Goal: Find specific page/section: Find specific page/section

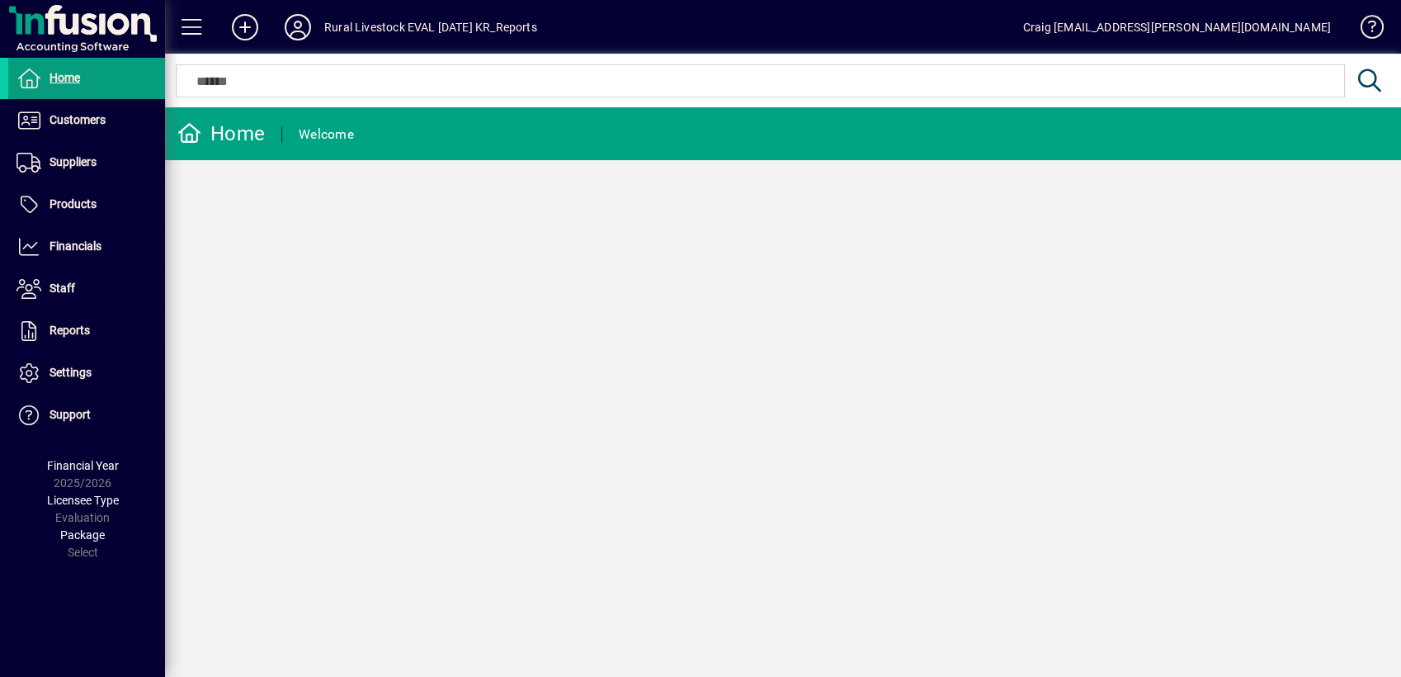
click at [343, 82] on input "text" at bounding box center [760, 81] width 1144 height 20
click at [103, 235] on span at bounding box center [86, 247] width 157 height 40
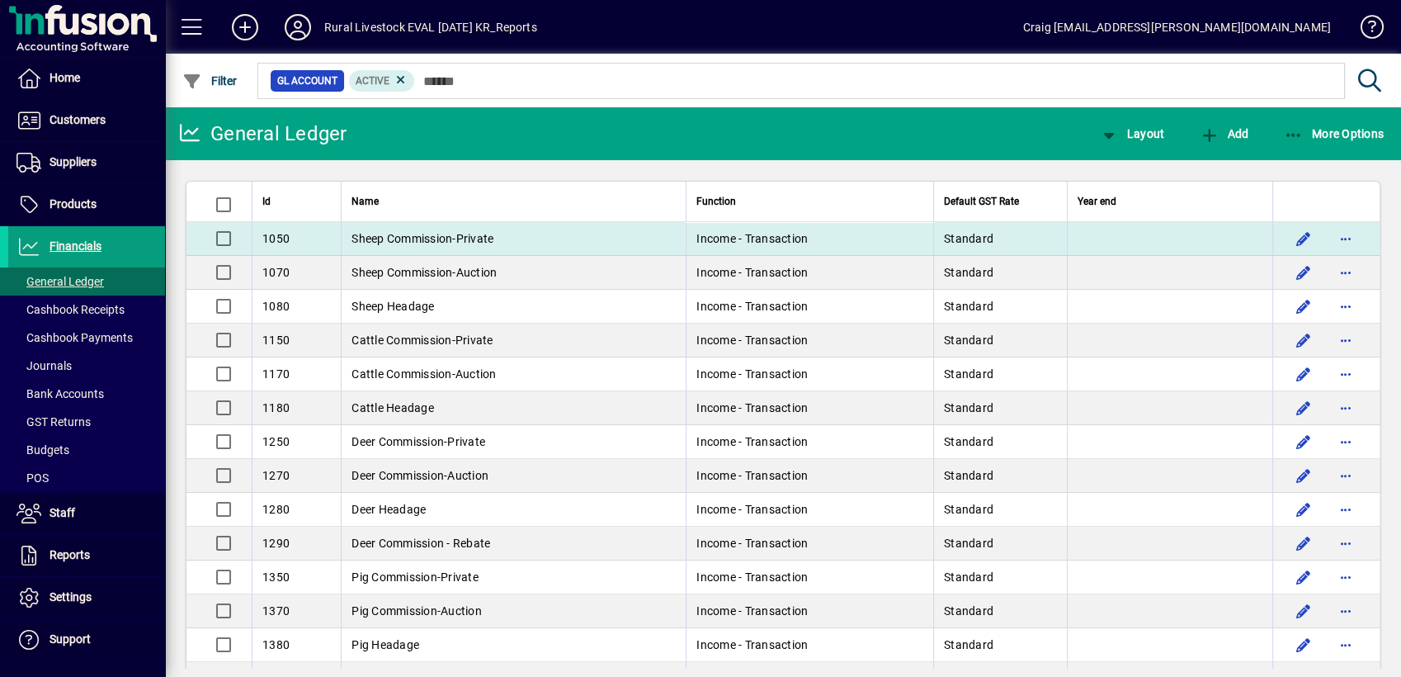
click at [290, 231] on div "1050" at bounding box center [296, 238] width 68 height 17
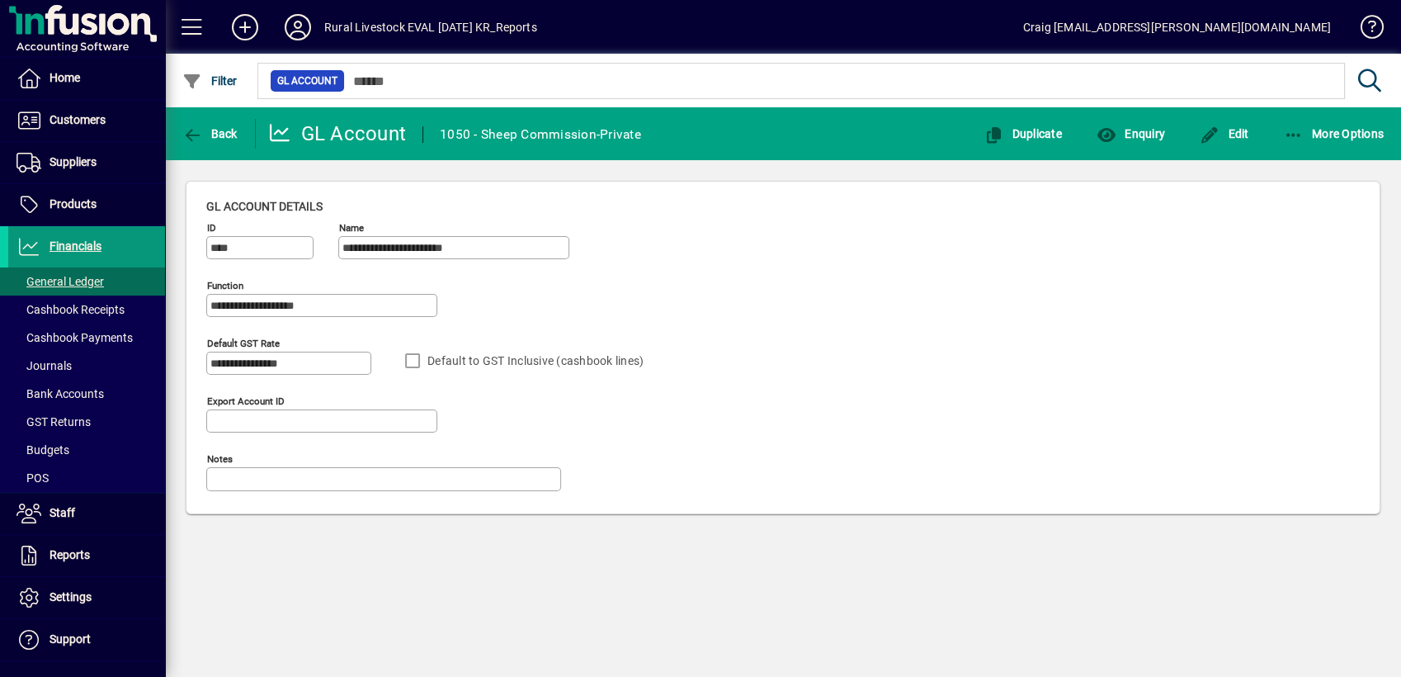
click at [88, 243] on span "Financials" at bounding box center [76, 245] width 52 height 13
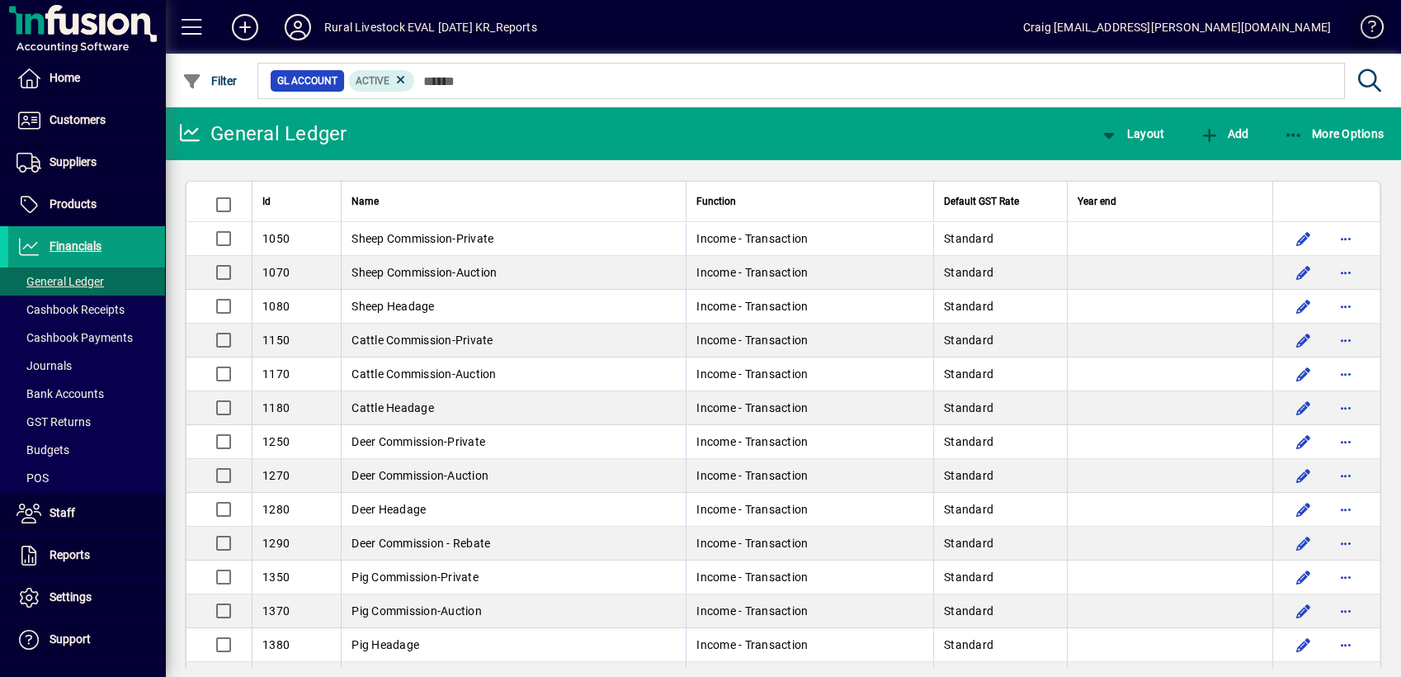
click at [1374, 17] on span at bounding box center [1364, 31] width 40 height 40
click at [97, 118] on span "Customers" at bounding box center [78, 119] width 56 height 13
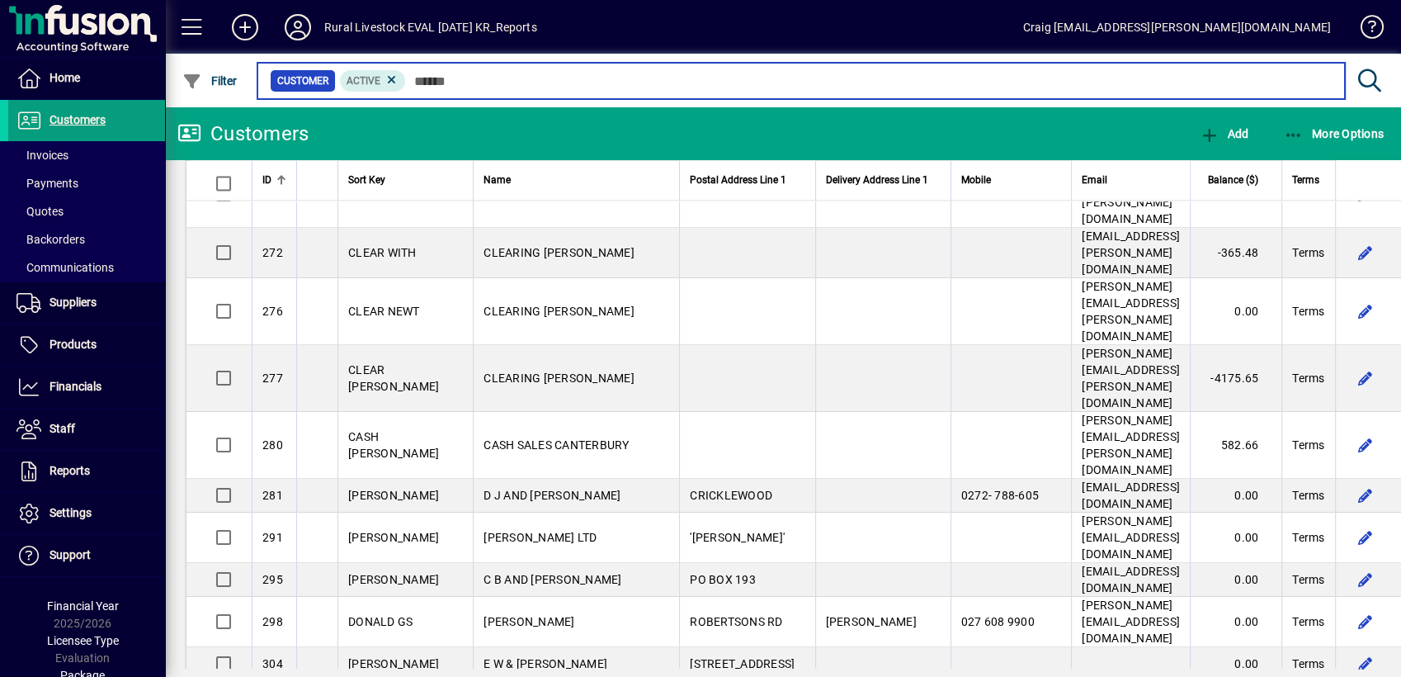
scroll to position [3356, 0]
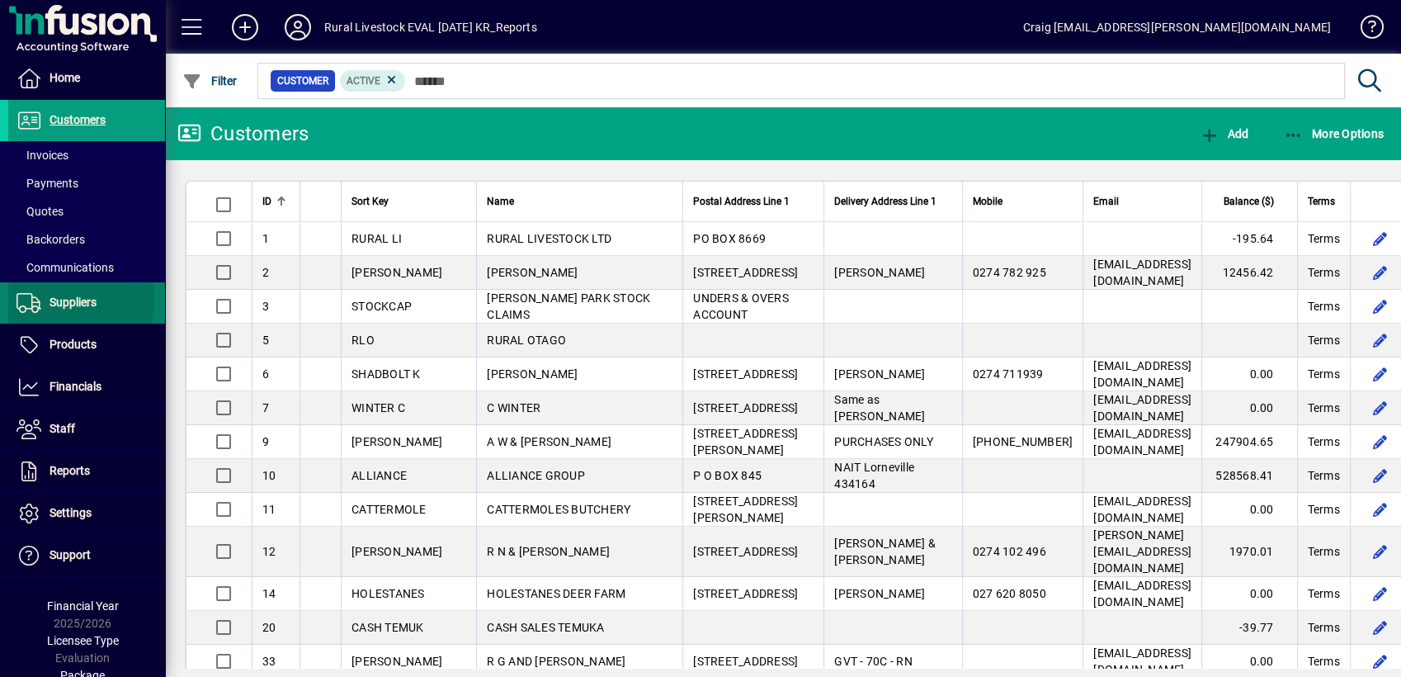
click at [60, 298] on span "Suppliers" at bounding box center [73, 301] width 47 height 13
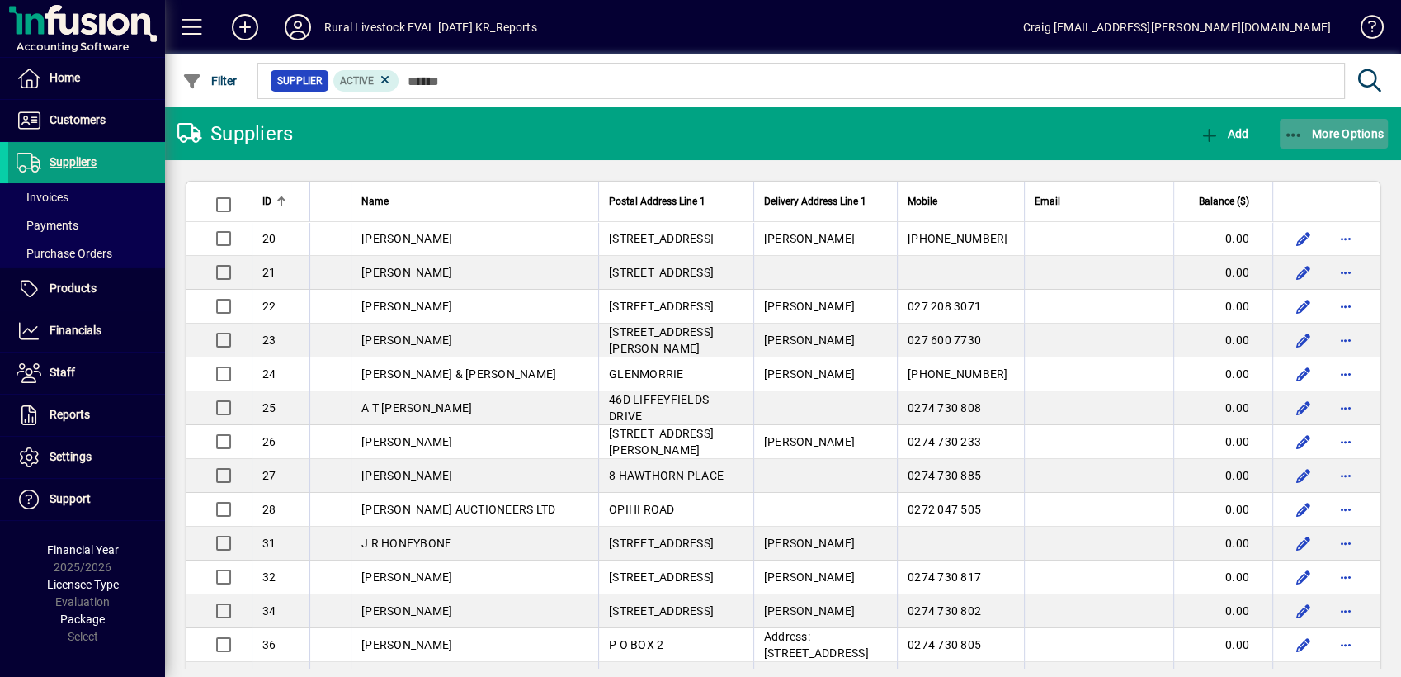
click at [1347, 135] on span "More Options" at bounding box center [1334, 133] width 101 height 13
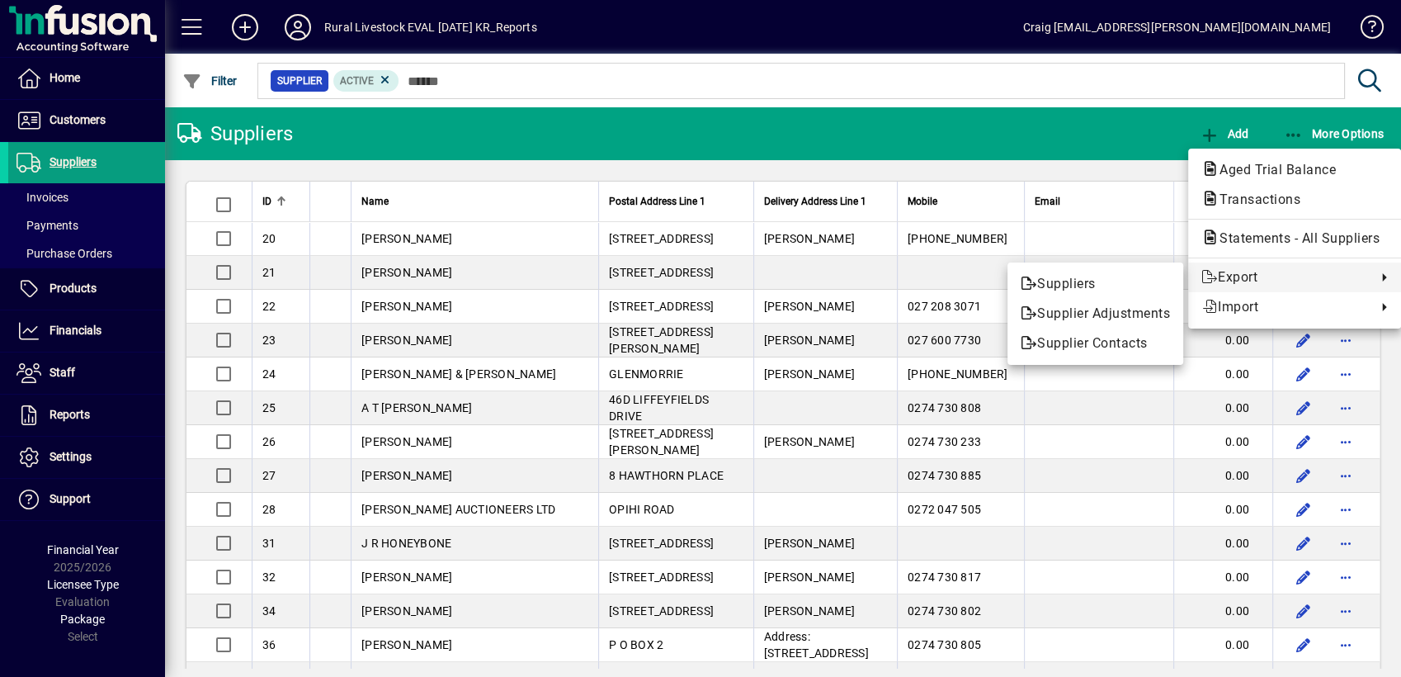
click at [1074, 126] on div at bounding box center [700, 338] width 1401 height 677
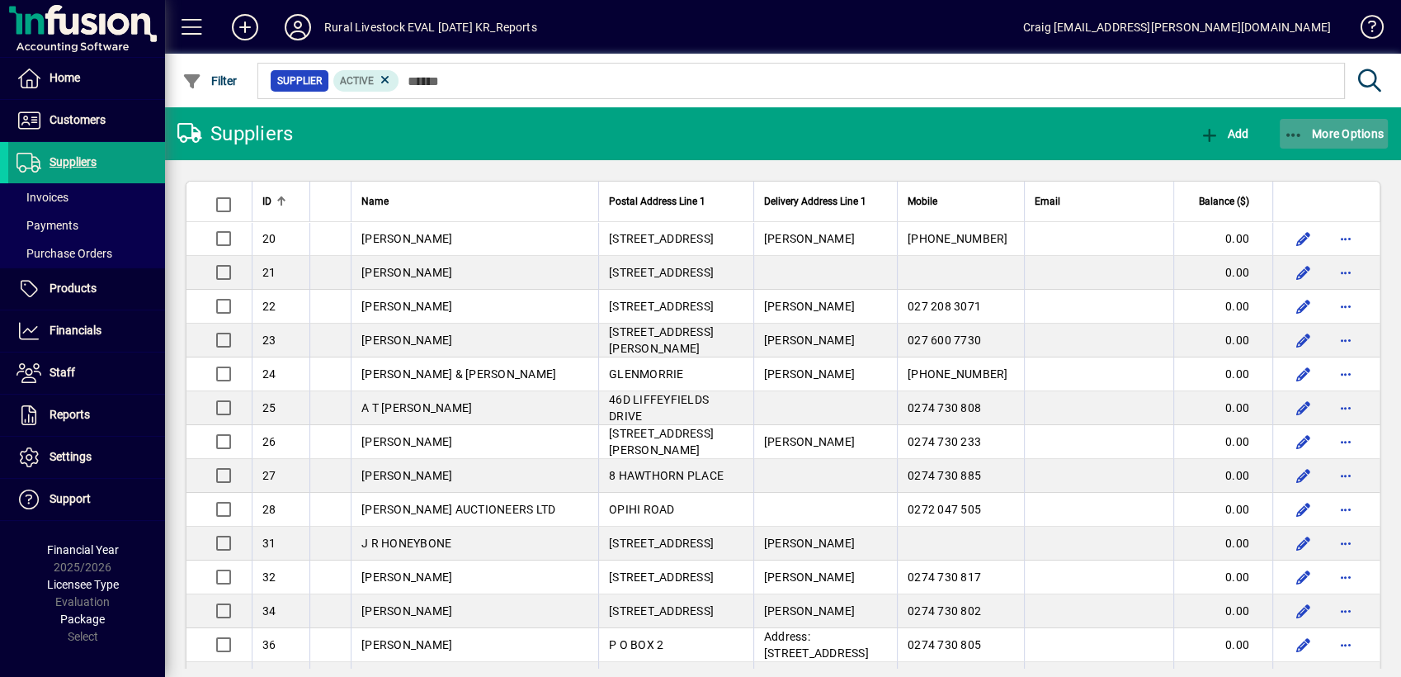
click at [1287, 130] on icon "button" at bounding box center [1294, 135] width 21 height 17
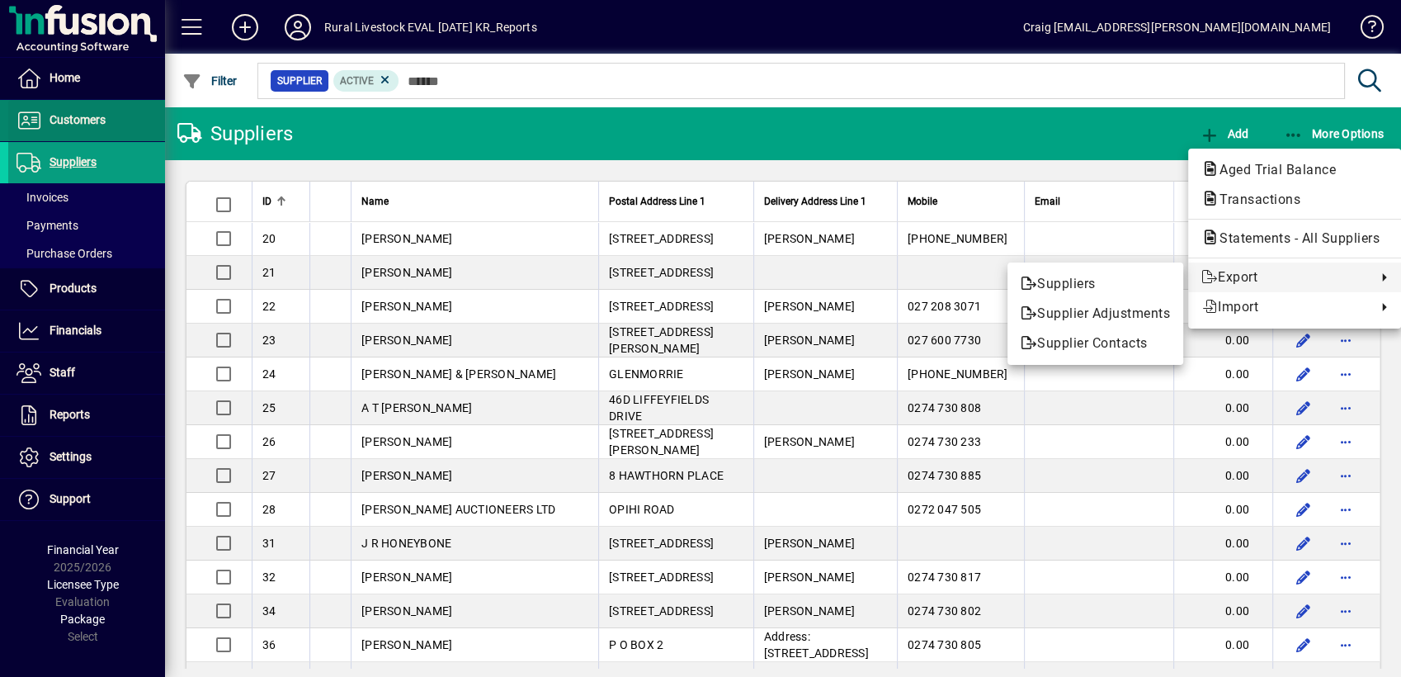
drag, startPoint x: 102, startPoint y: 120, endPoint x: 85, endPoint y: 116, distance: 16.8
click at [101, 120] on div at bounding box center [700, 338] width 1401 height 677
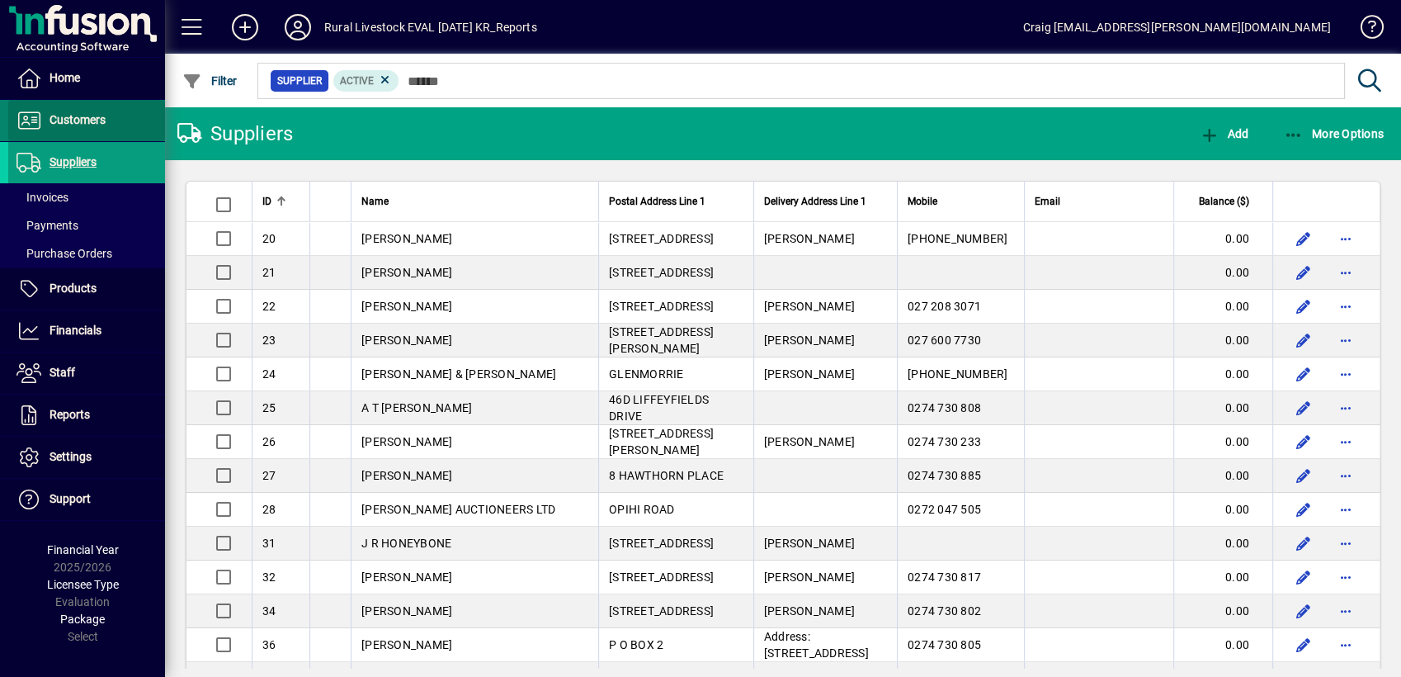
click at [73, 113] on span "Customers" at bounding box center [78, 119] width 56 height 13
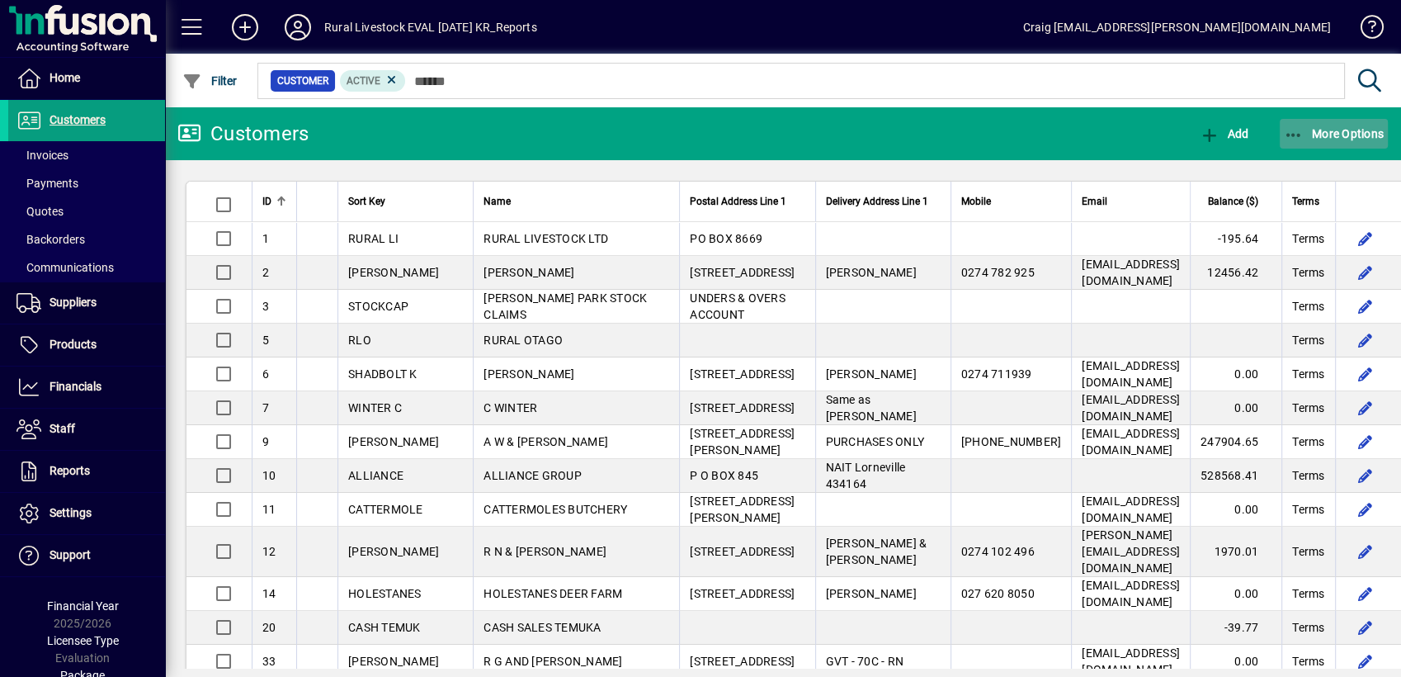
click at [1304, 130] on span "More Options" at bounding box center [1334, 133] width 101 height 13
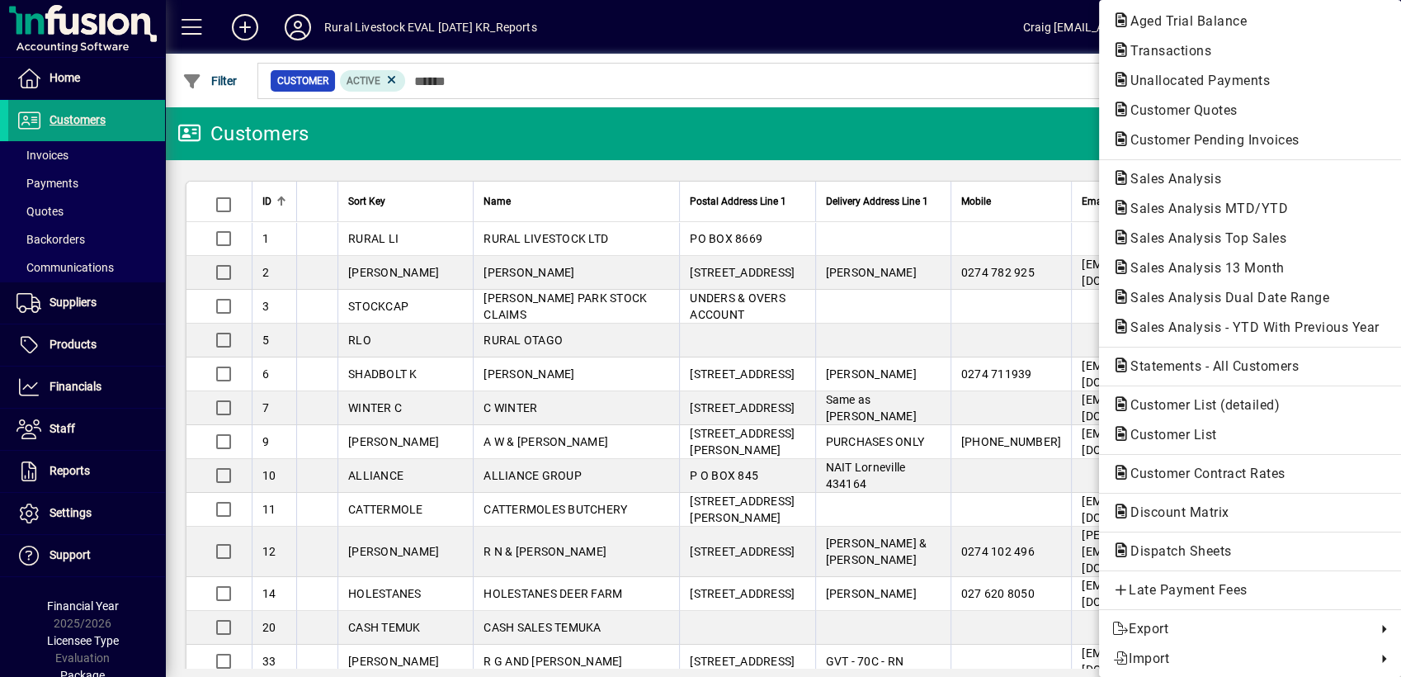
click at [593, 132] on div at bounding box center [700, 338] width 1401 height 677
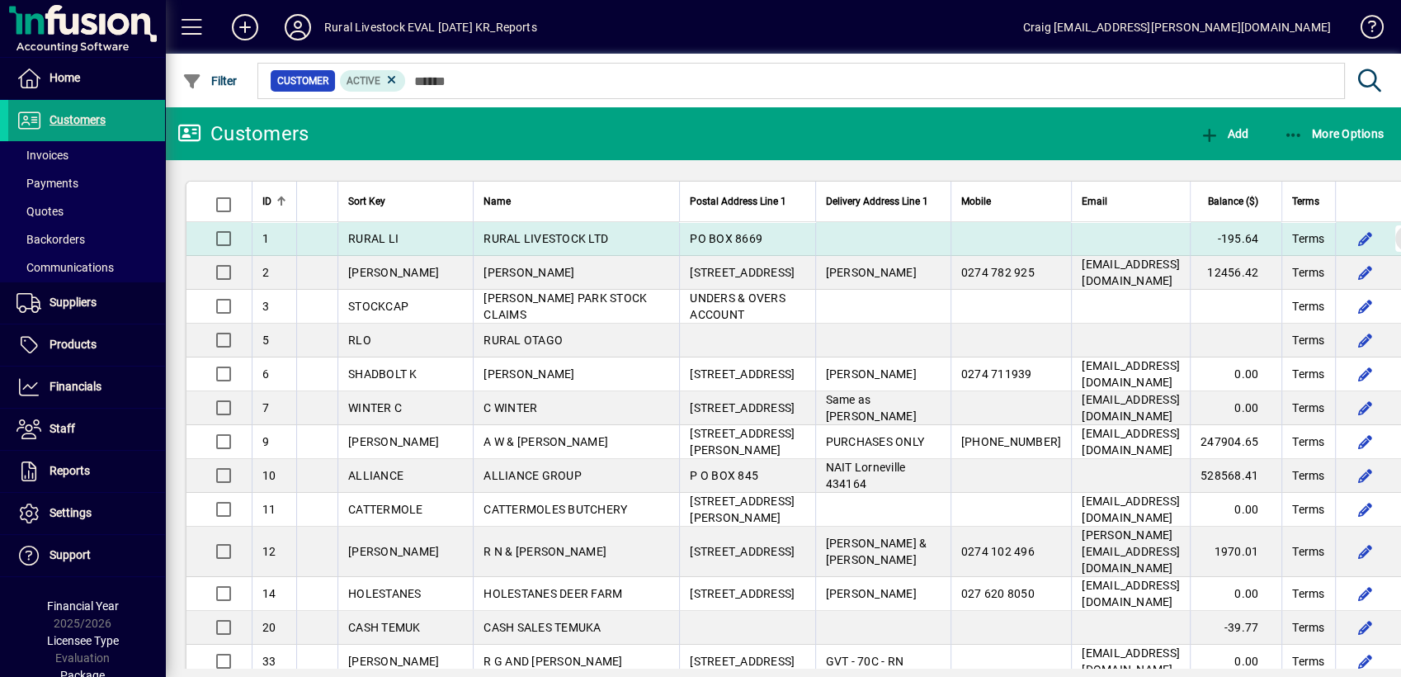
click at [1389, 234] on span "button" at bounding box center [1409, 239] width 40 height 40
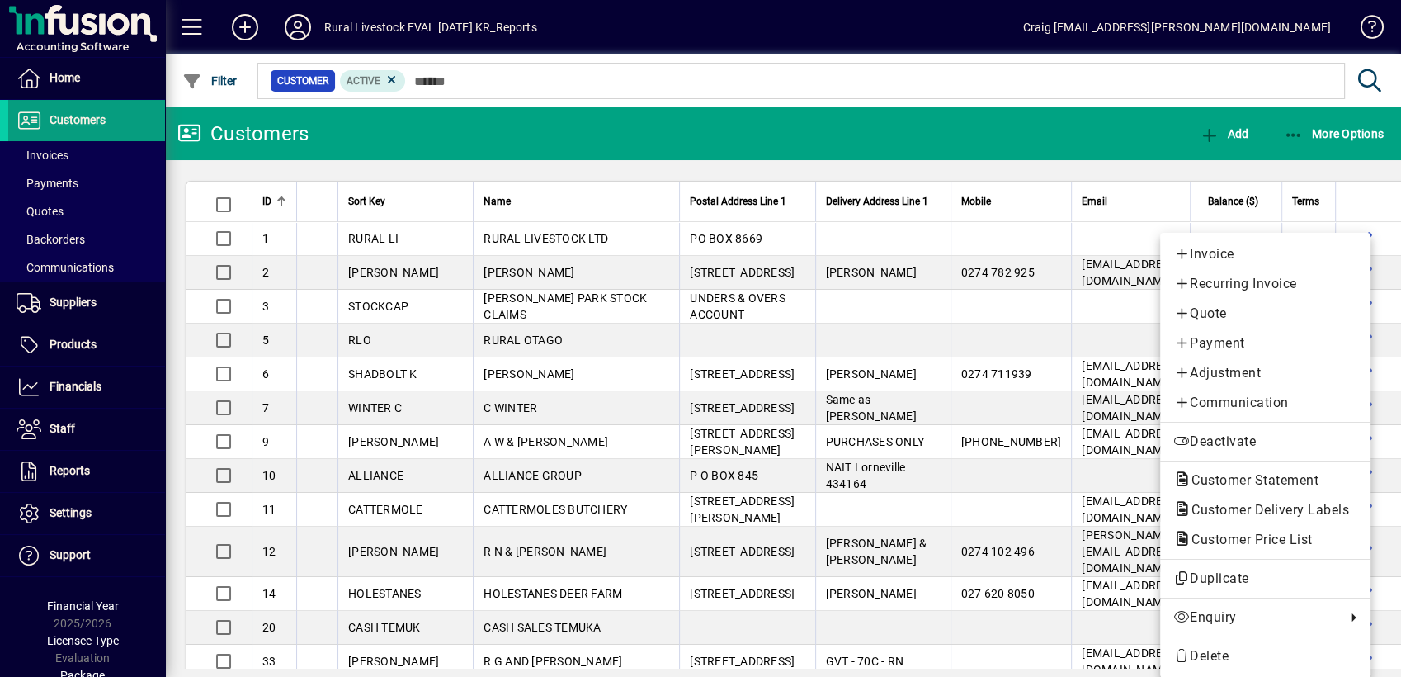
click at [857, 131] on div at bounding box center [700, 338] width 1401 height 677
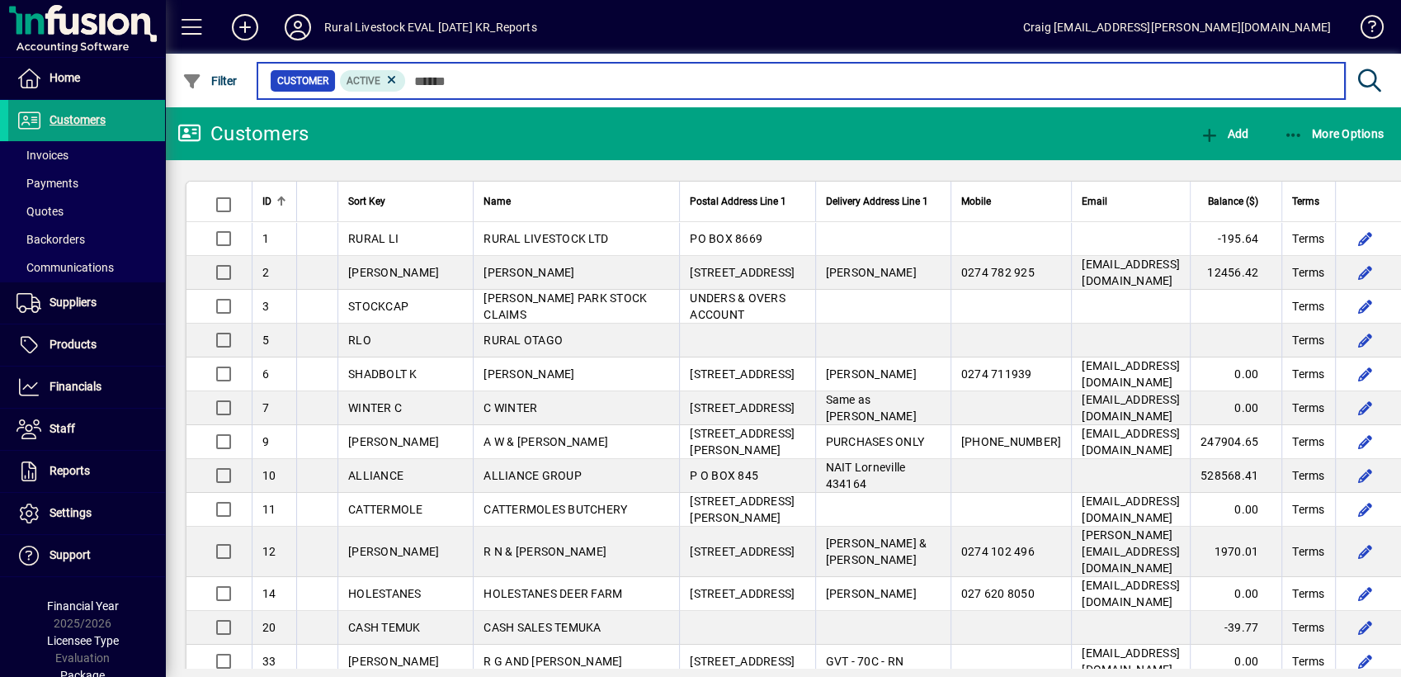
click at [602, 87] on input "text" at bounding box center [869, 80] width 926 height 23
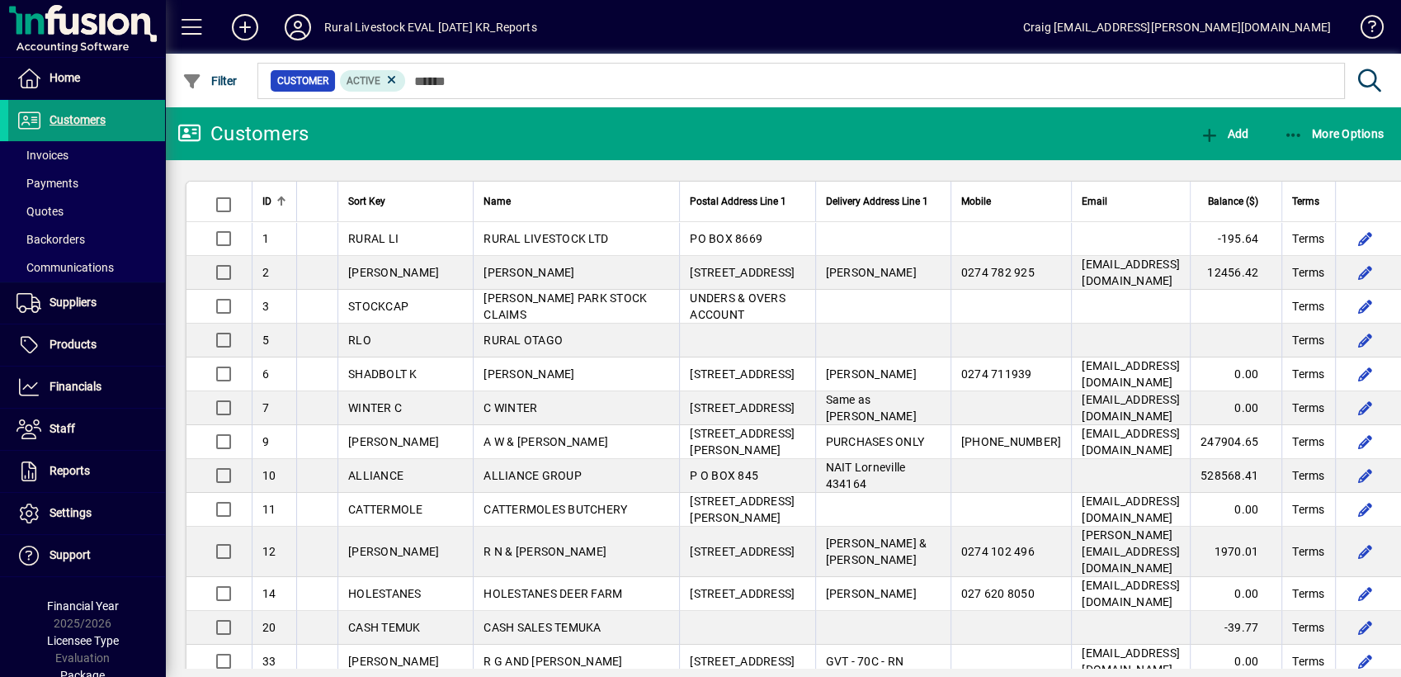
click at [91, 120] on span "Customers" at bounding box center [78, 119] width 56 height 13
click at [89, 384] on span "Financials" at bounding box center [76, 386] width 52 height 13
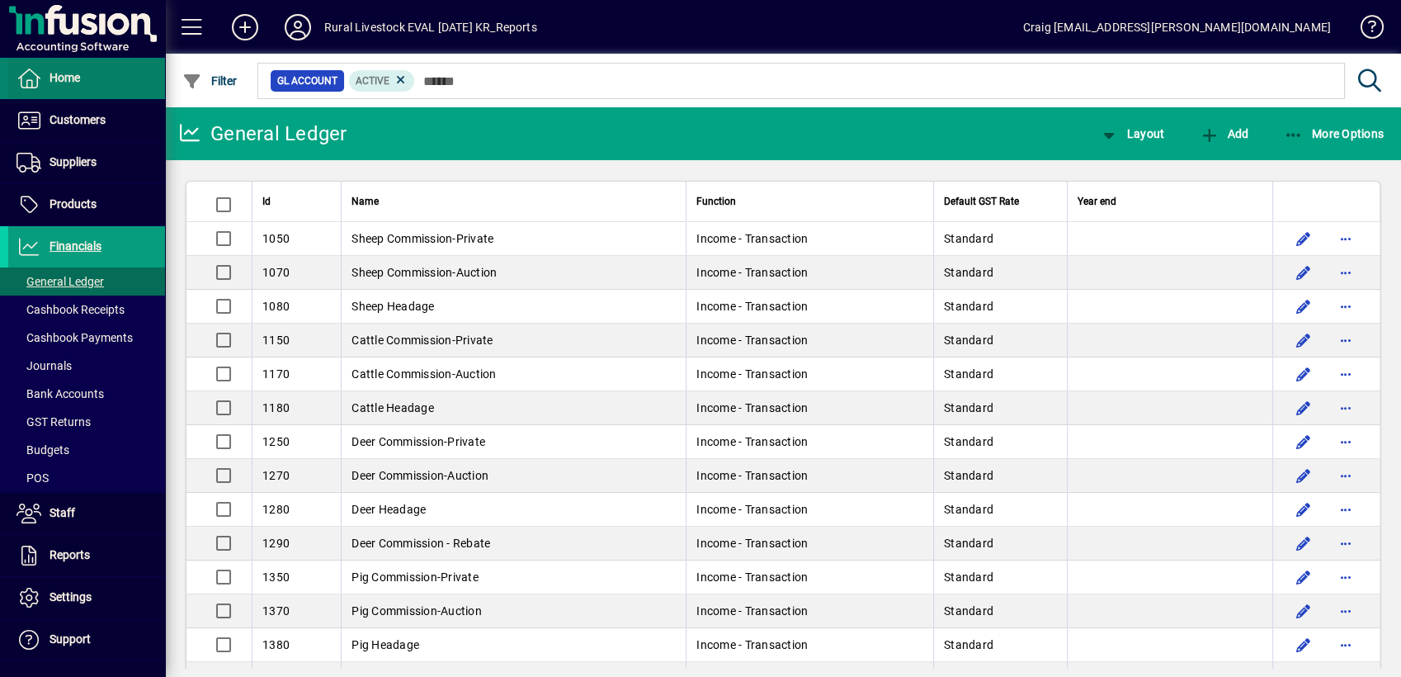
click at [87, 72] on span at bounding box center [86, 79] width 157 height 40
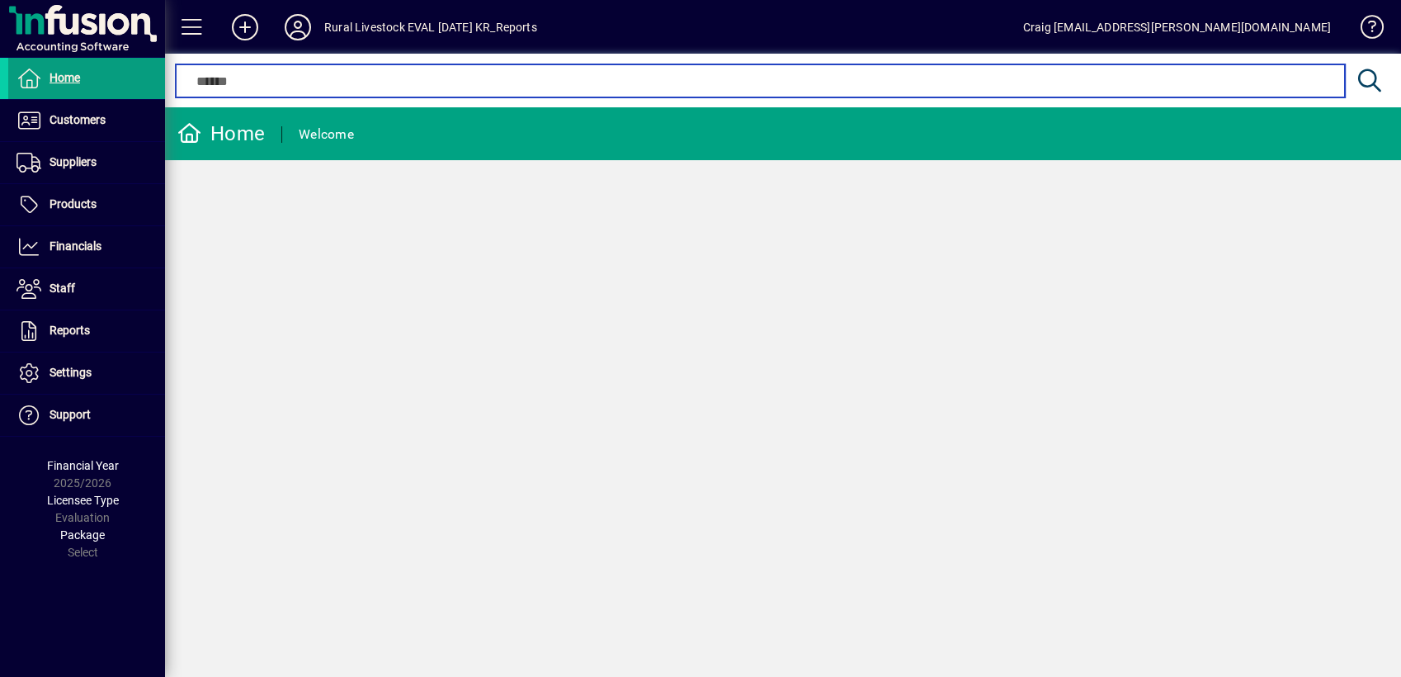
click at [287, 89] on input "text" at bounding box center [760, 81] width 1144 height 20
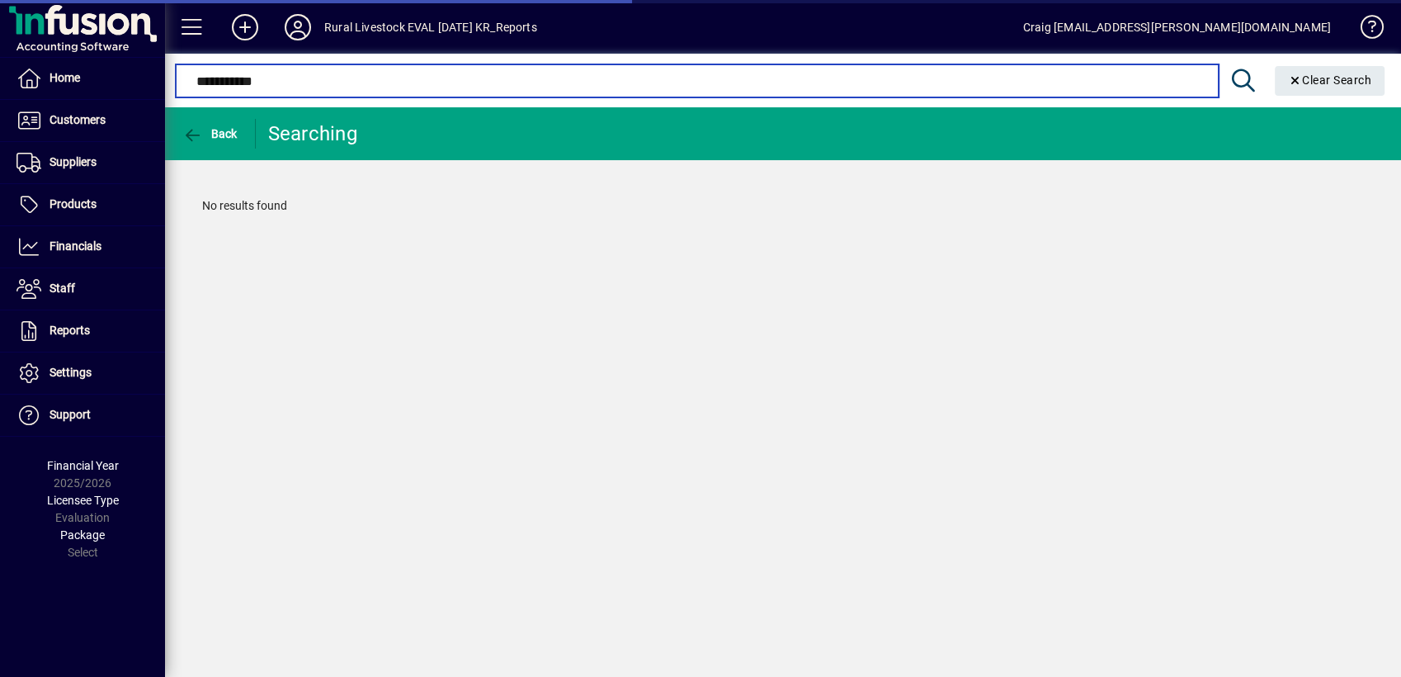
type input "**********"
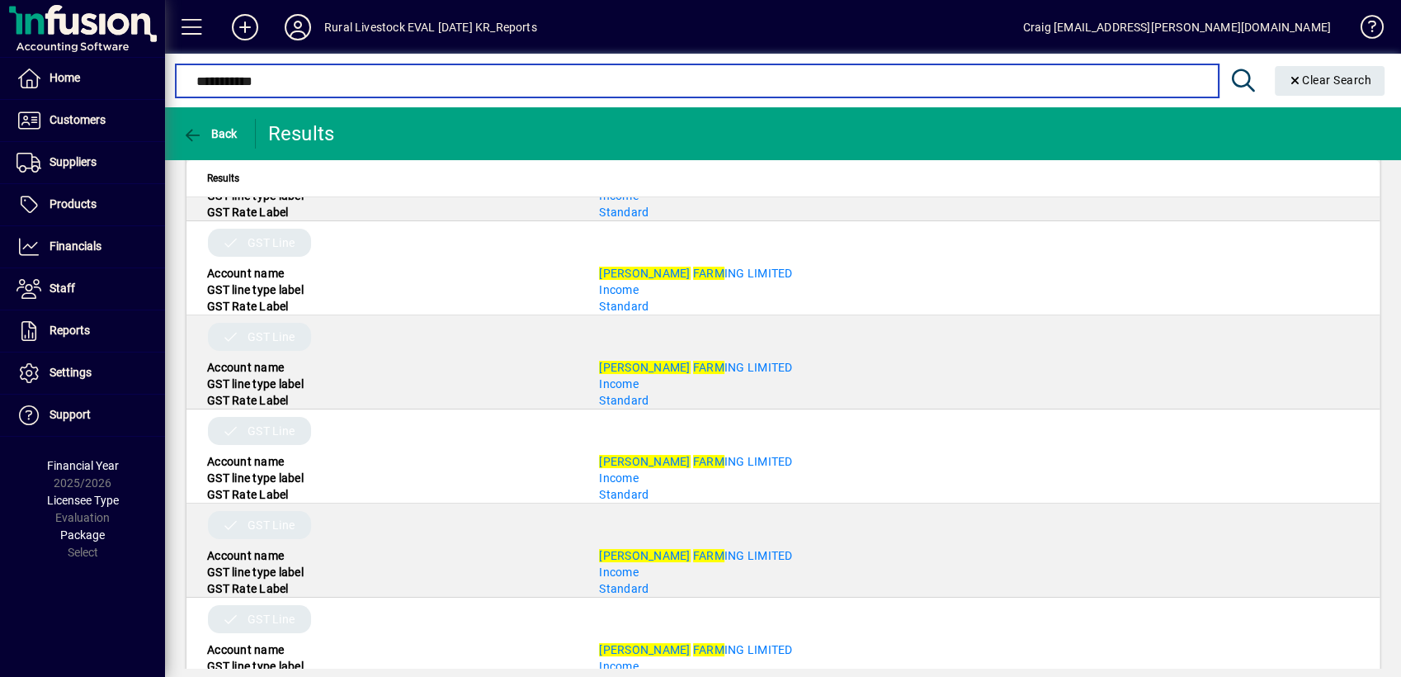
scroll to position [458, 0]
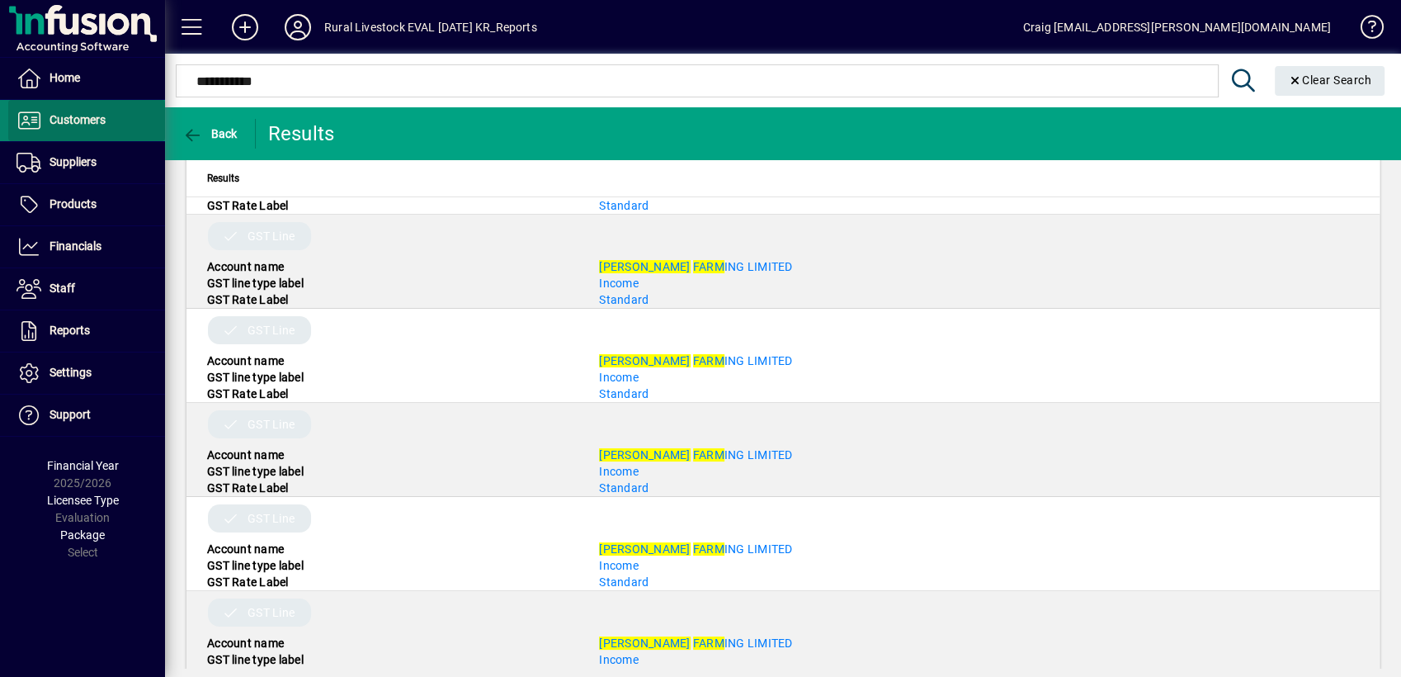
click at [99, 125] on span "Customers" at bounding box center [78, 119] width 56 height 13
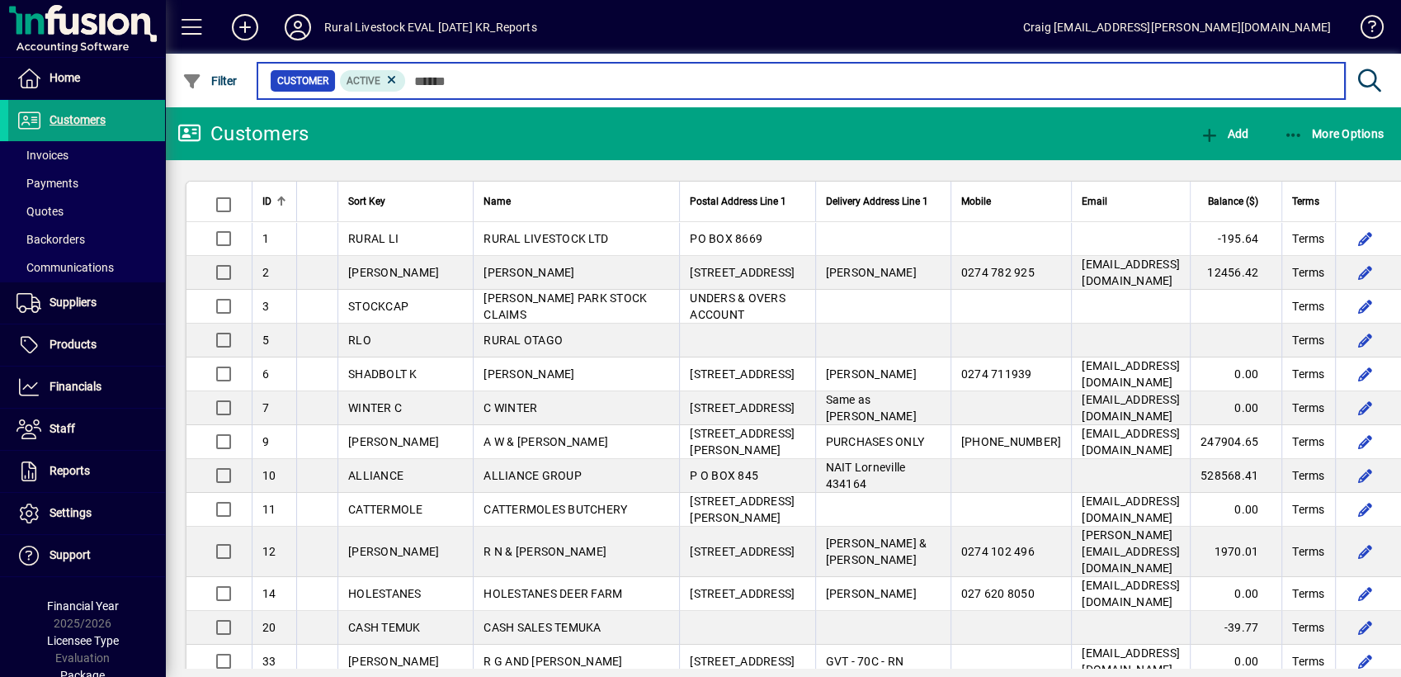
click at [468, 75] on input "text" at bounding box center [869, 80] width 926 height 23
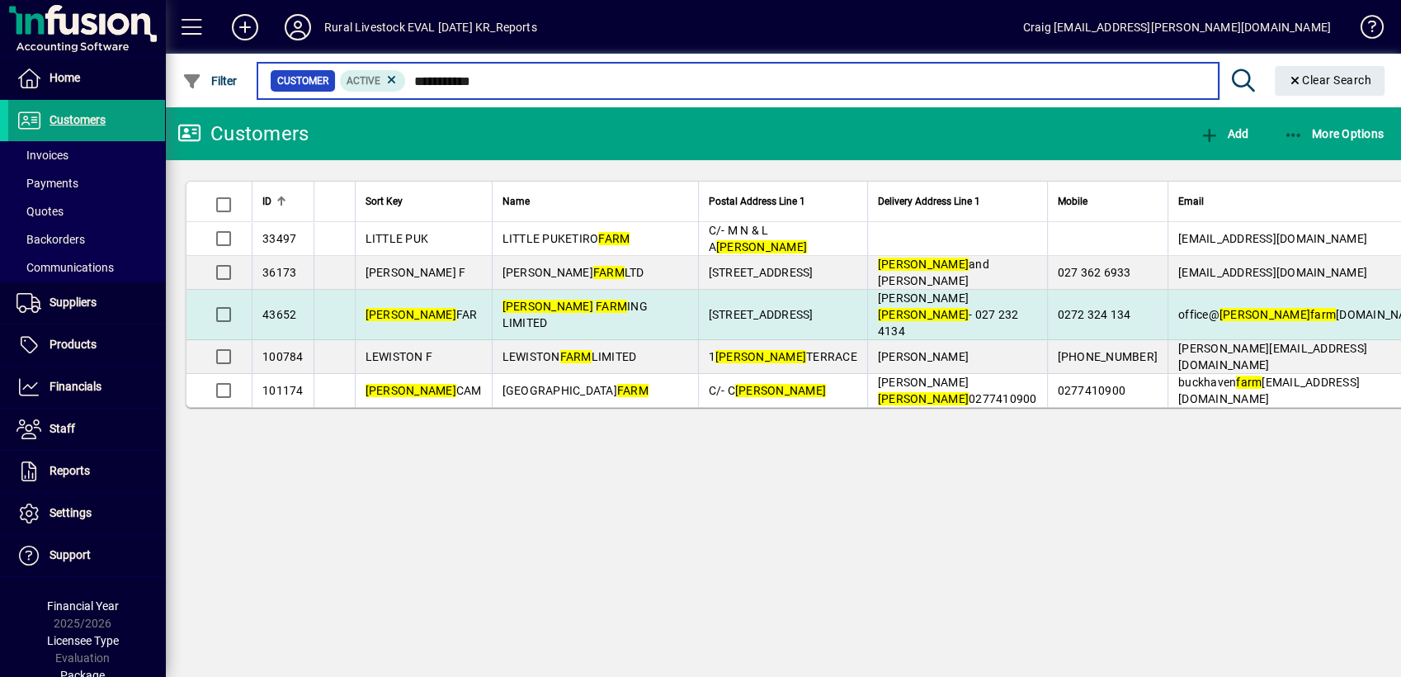
type input "**********"
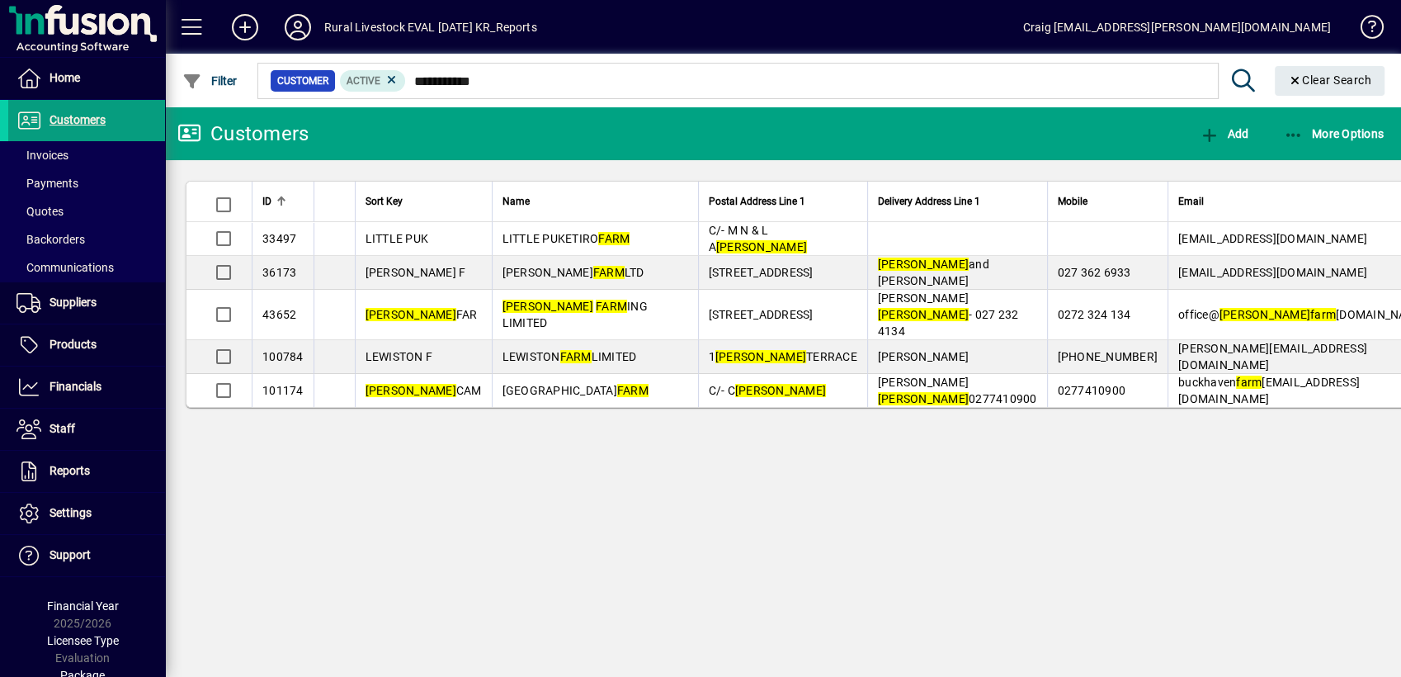
click at [575, 329] on span "HARVEY FARM ING LIMITED" at bounding box center [575, 315] width 145 height 30
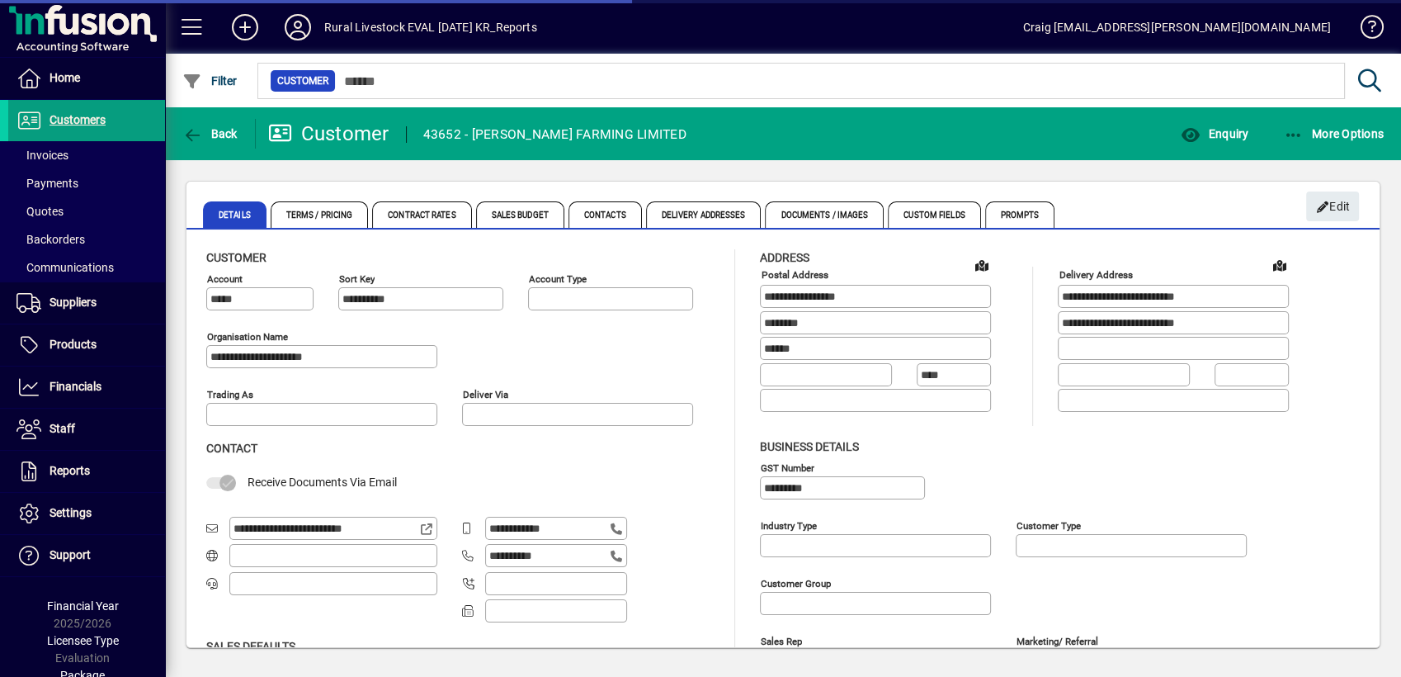
type input "**********"
type input "*******"
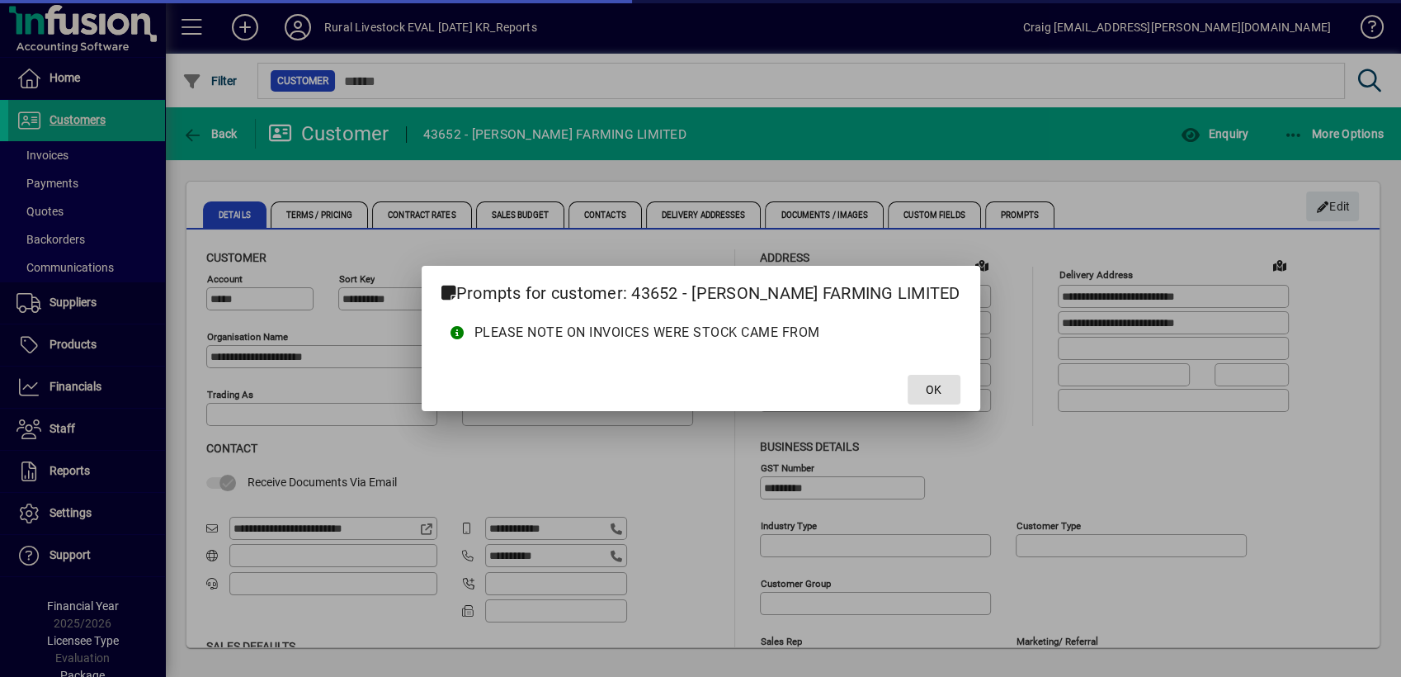
type input "**********"
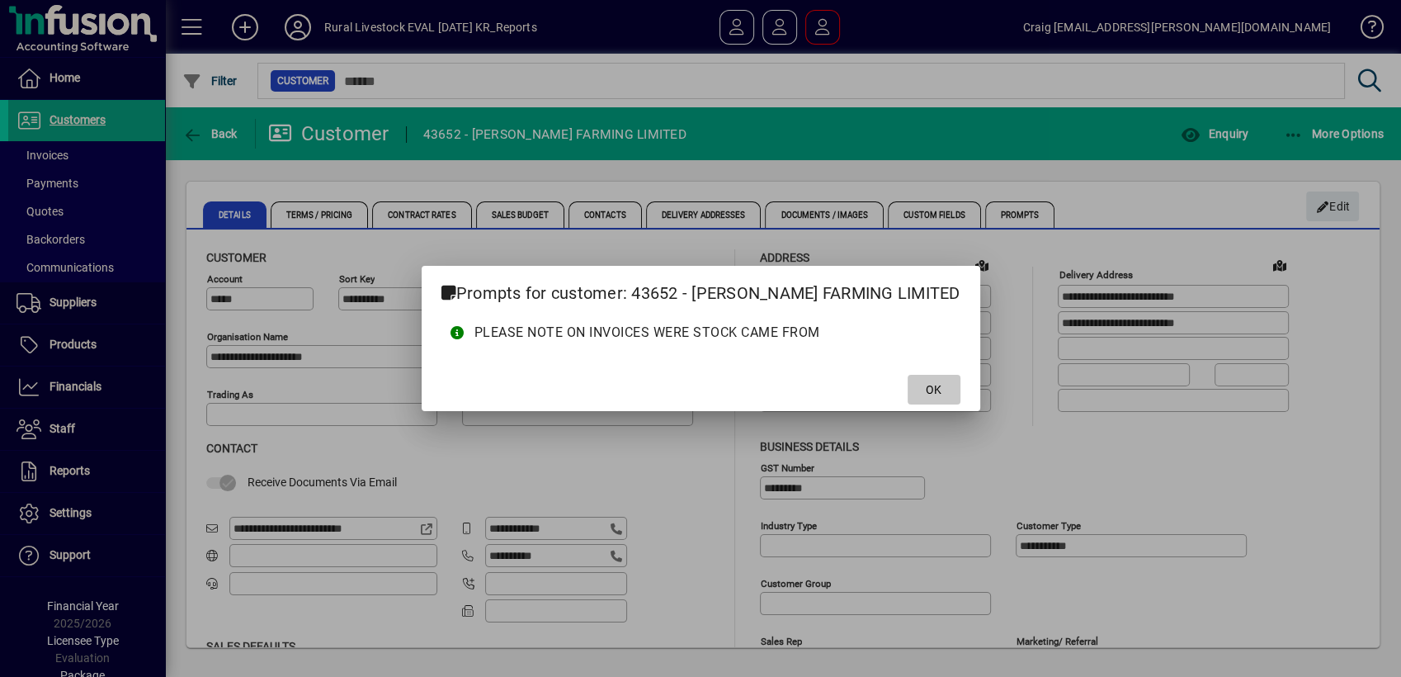
click at [908, 387] on span at bounding box center [934, 390] width 53 height 40
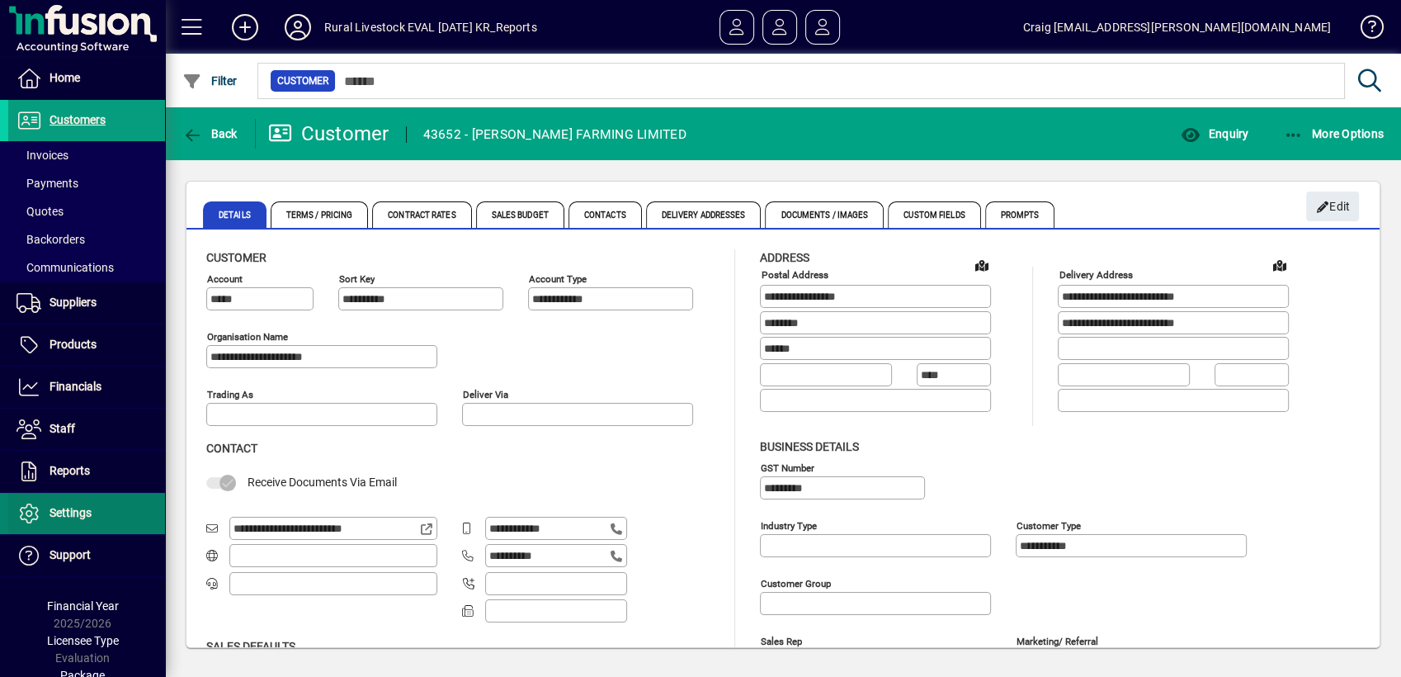
click at [86, 506] on span "Settings" at bounding box center [71, 512] width 42 height 13
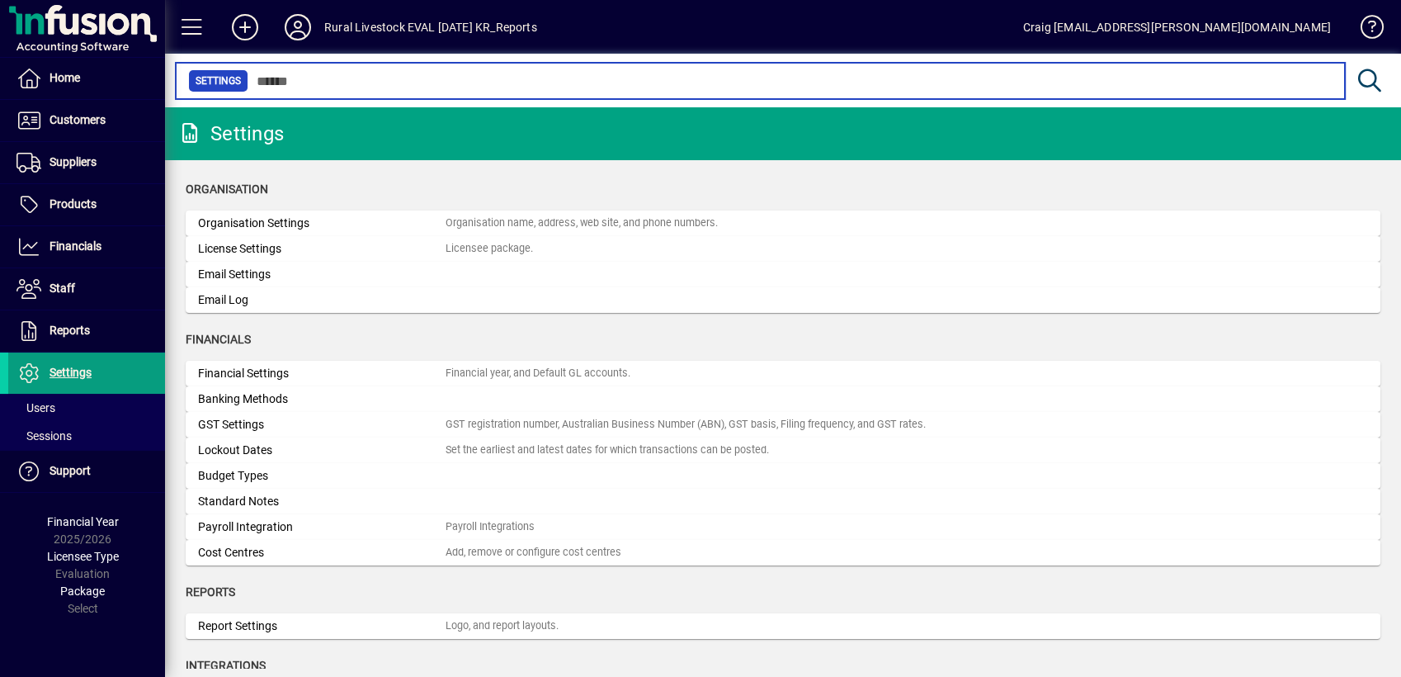
scroll to position [92, 0]
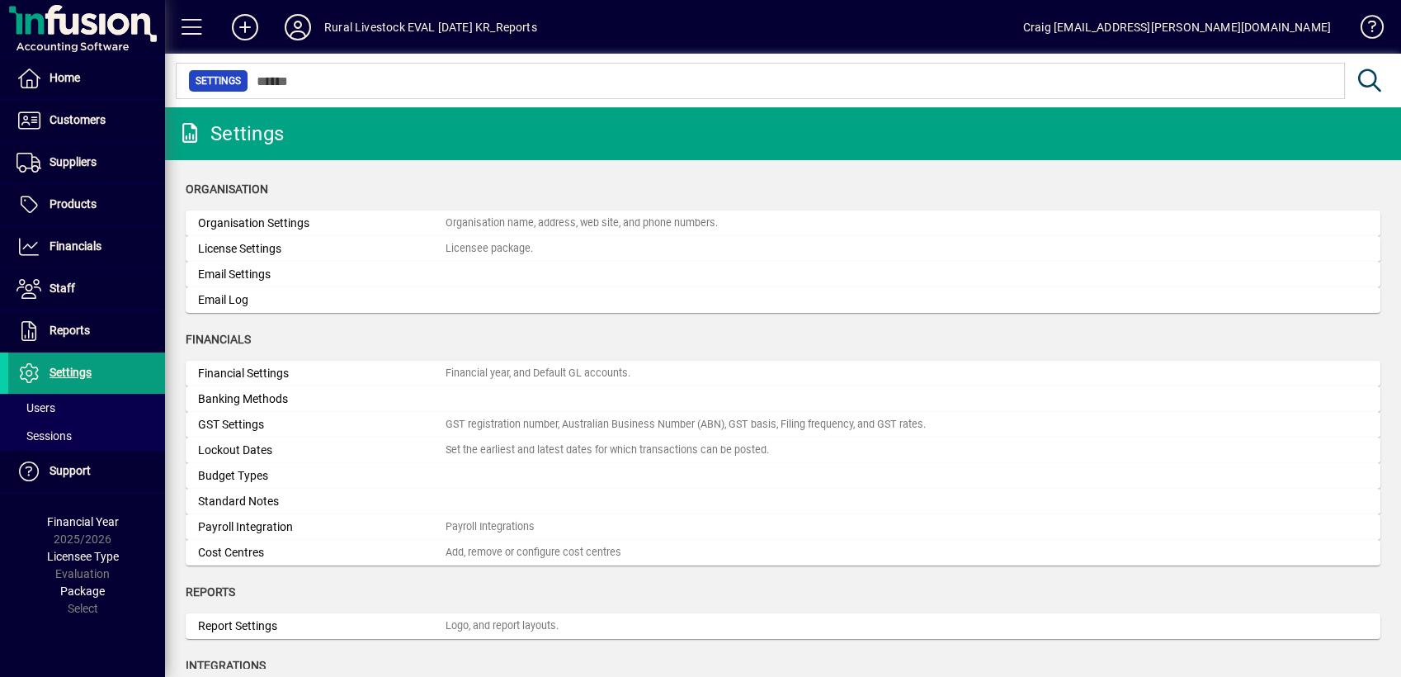
scroll to position [92, 0]
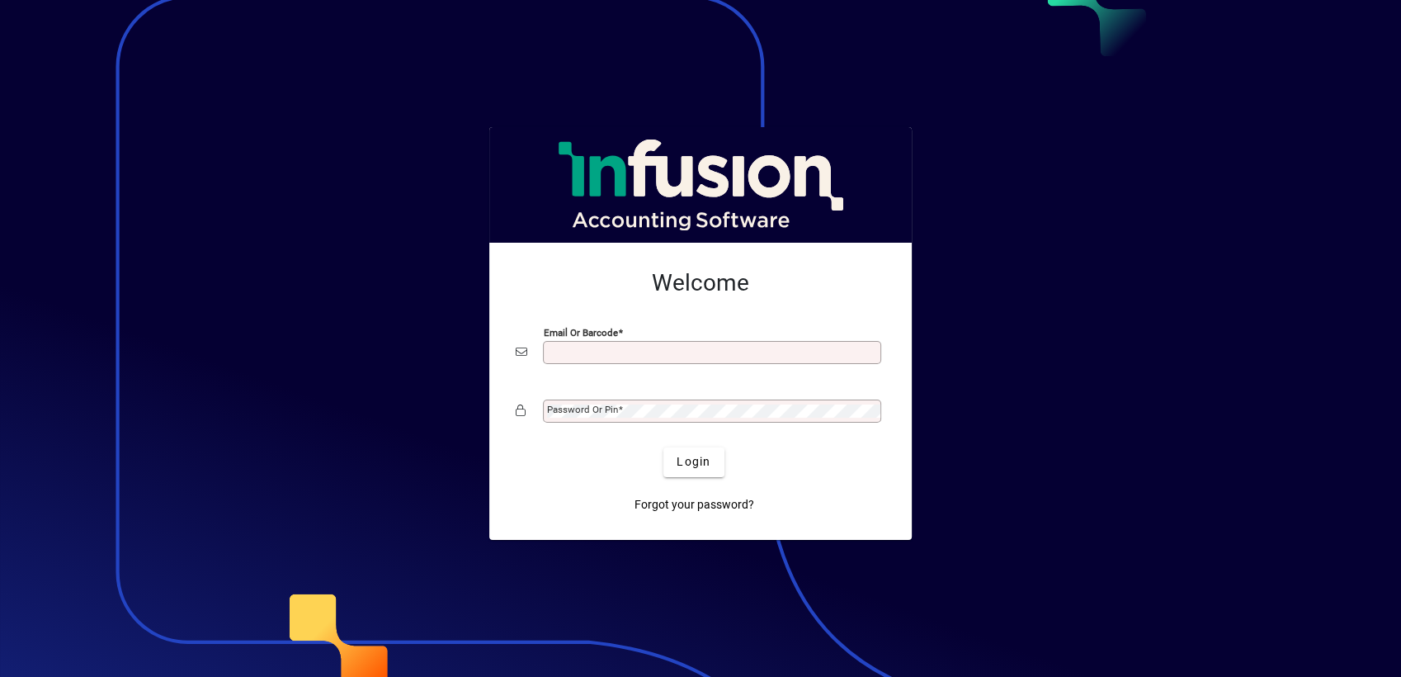
click at [626, 260] on mat-card-content "Welcome Email or Barcode Password or Pin" at bounding box center [701, 348] width 396 height 185
type input "**********"
click at [586, 404] on mat-label "Password or Pin" at bounding box center [582, 410] width 71 height 12
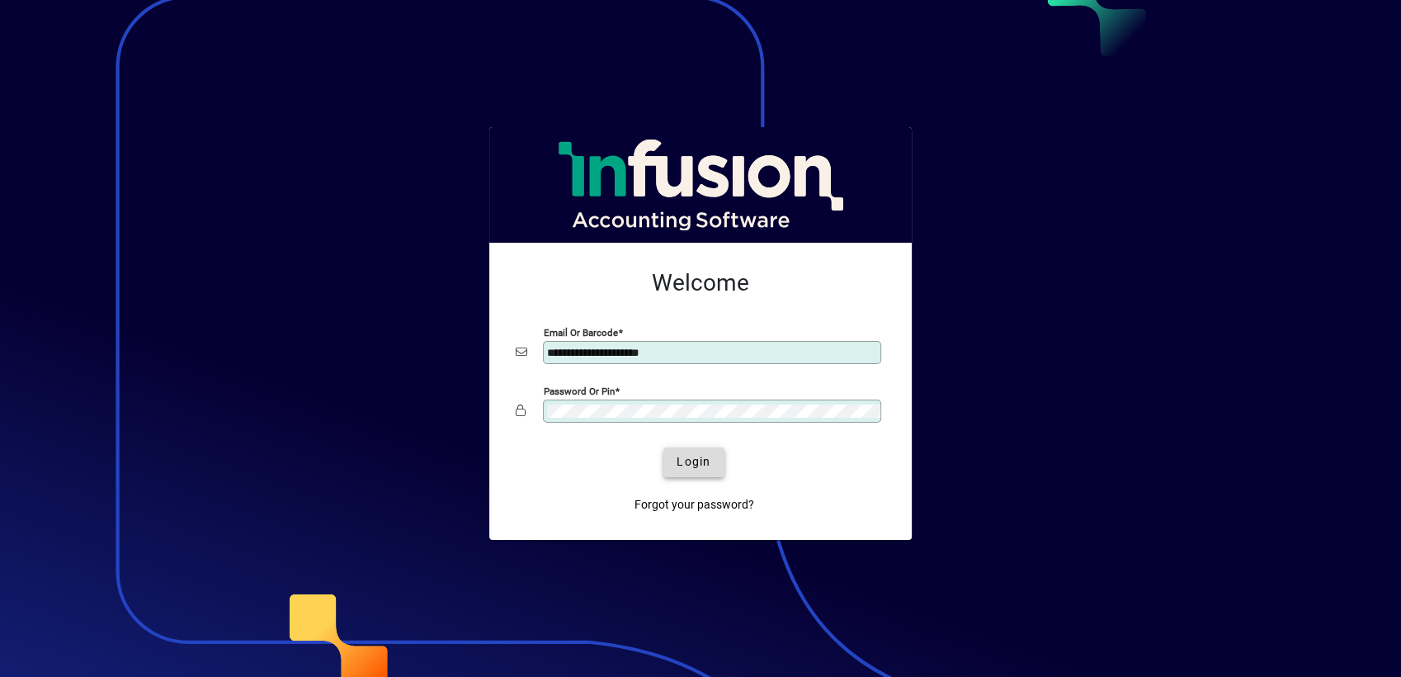
click at [694, 463] on span "Login" at bounding box center [694, 461] width 34 height 17
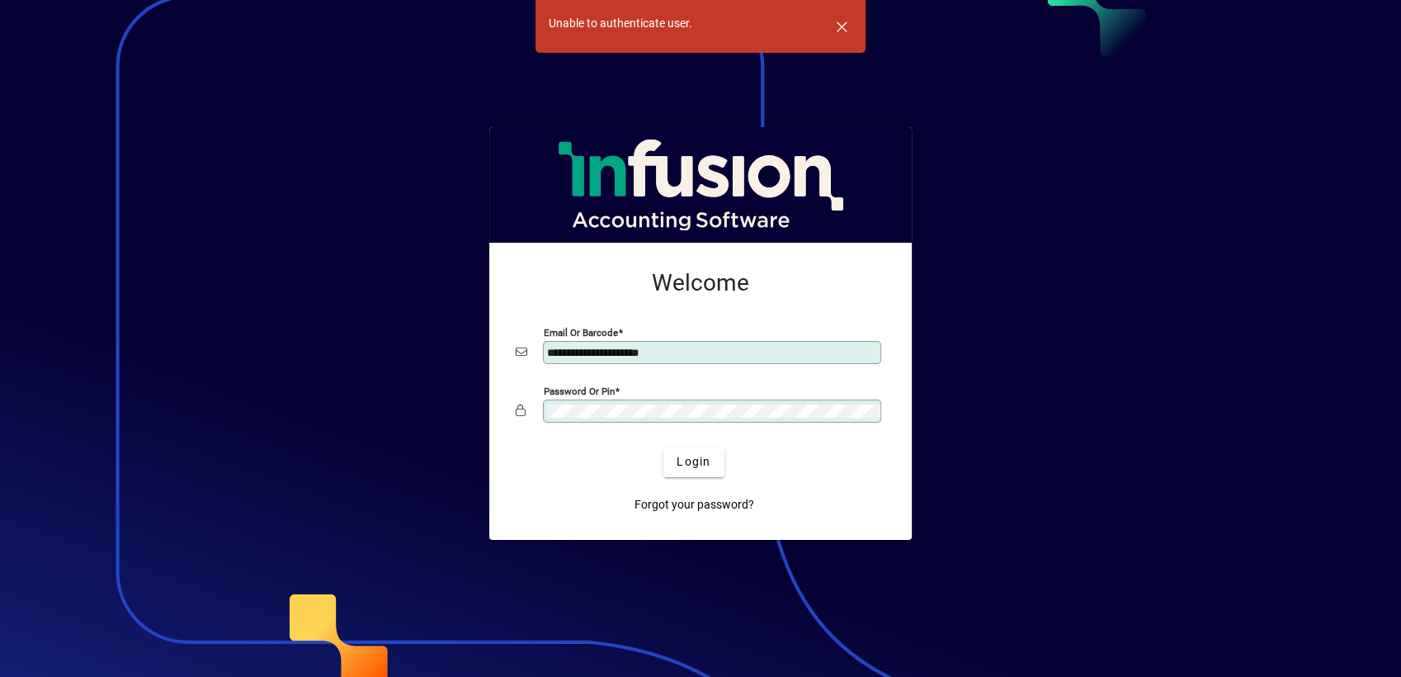
click at [498, 419] on div "**********" at bounding box center [700, 391] width 423 height 297
click at [678, 465] on span "Login" at bounding box center [694, 461] width 34 height 17
